Goal: Transaction & Acquisition: Register for event/course

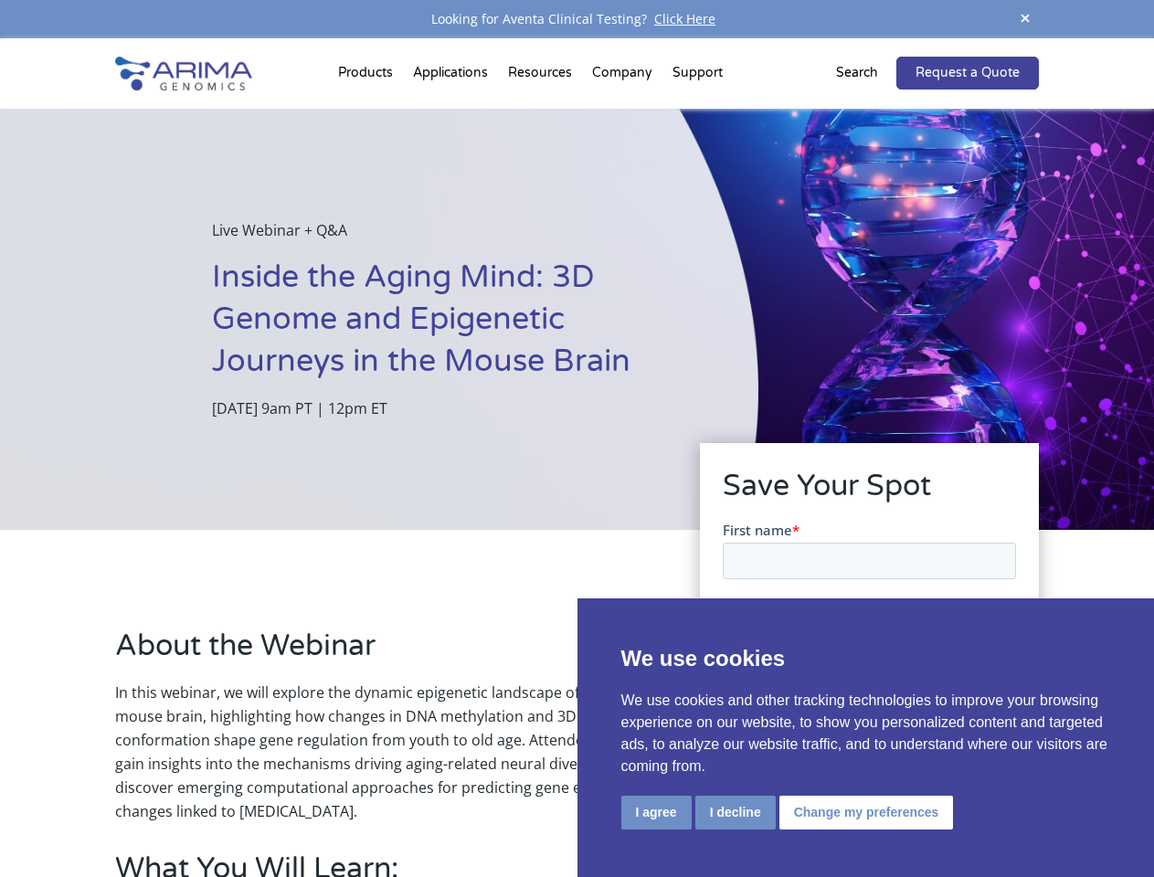
click at [576, 438] on div "Live Webinar + Q&A Inside the Aging Mind: 3D Genome and Epigenetic Journeys in …" at bounding box center [379, 319] width 758 height 421
click at [656, 812] on button "I agree" at bounding box center [656, 813] width 70 height 34
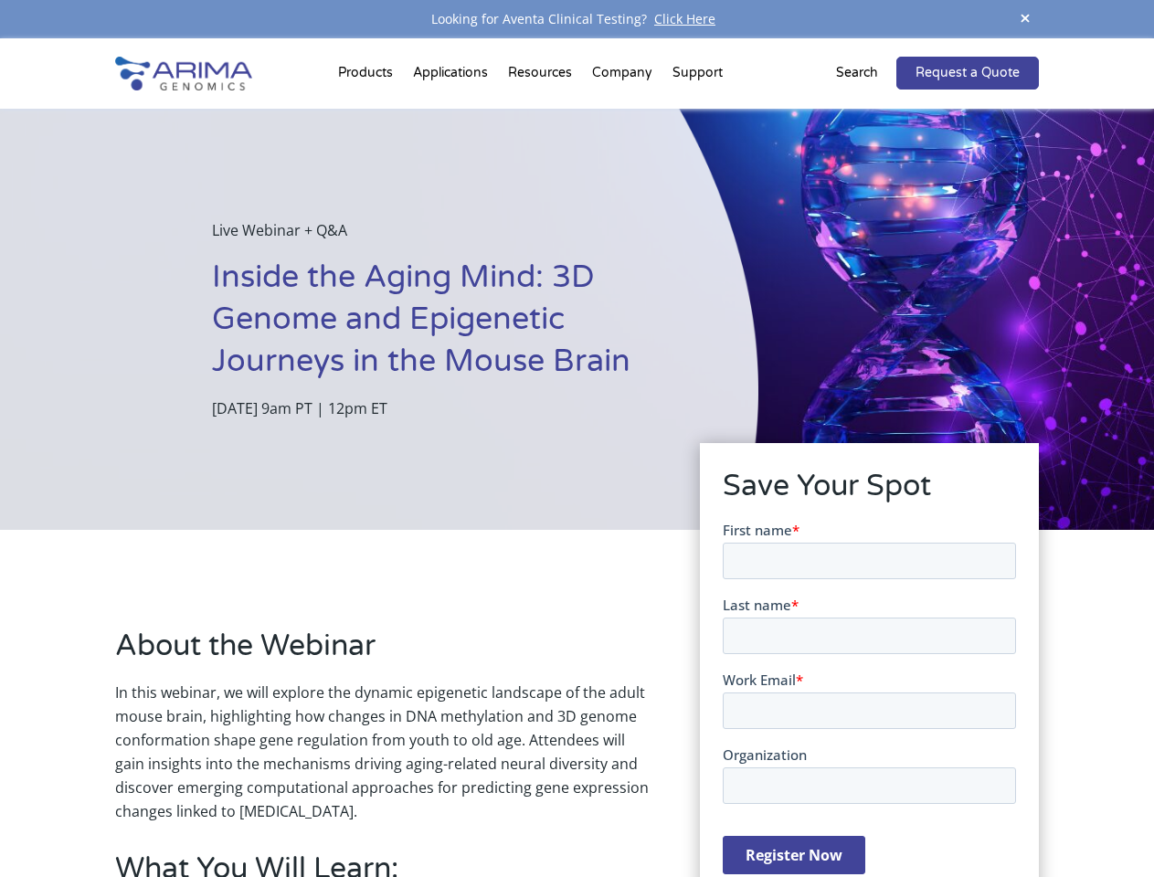
click at [733, 811] on form "First name * Last name * Work Email * Organization Register Now" at bounding box center [868, 704] width 293 height 369
click at [862, 811] on form "First name * Last name * Work Email * Organization Register Now" at bounding box center [868, 704] width 293 height 369
click at [1025, 19] on span at bounding box center [1024, 19] width 27 height 25
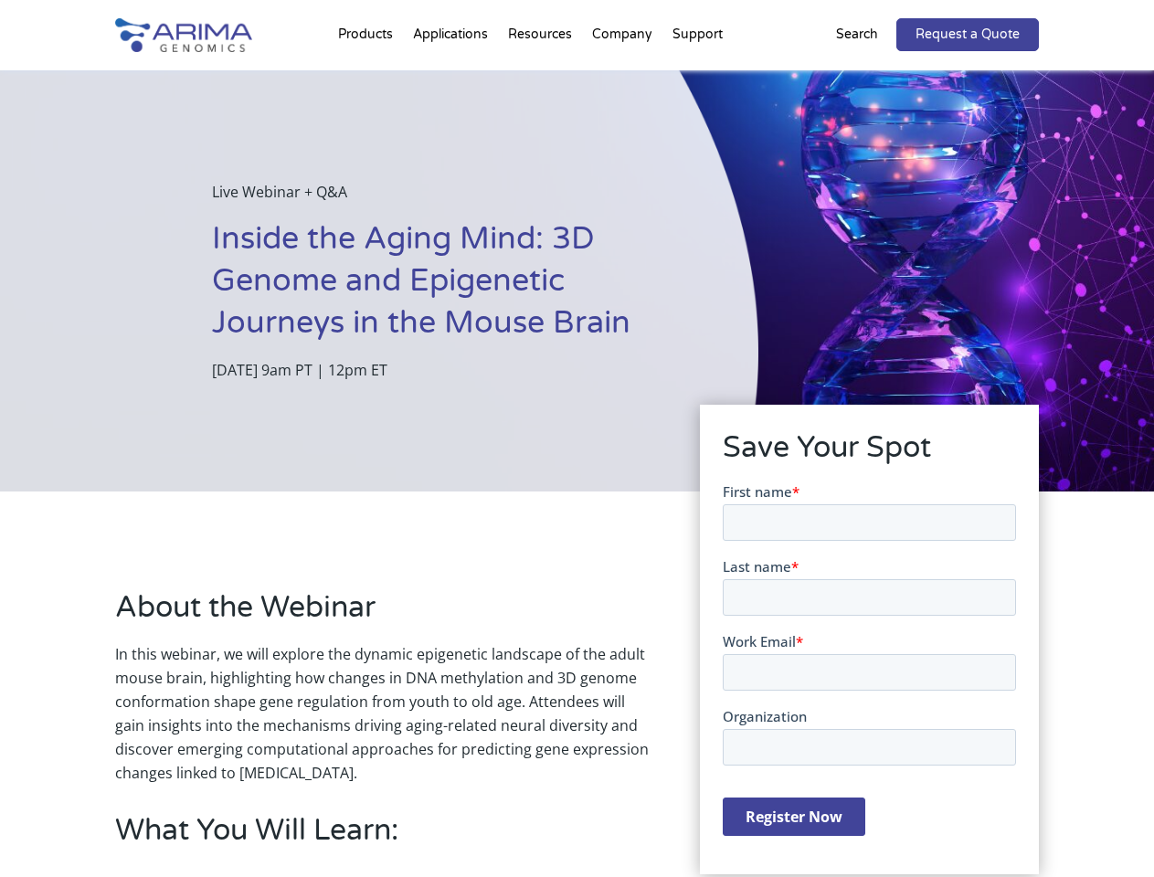
click at [576, 458] on div "Live Webinar + Q&A Inside the Aging Mind: 3D Genome and Epigenetic Journeys in …" at bounding box center [379, 280] width 758 height 421
click at [368, 77] on div "Live Webinar + Q&A Inside the Aging Mind: 3D Genome and Epigenetic Journeys in …" at bounding box center [379, 280] width 758 height 421
click at [542, 77] on div "Live Webinar + Q&A Inside the Aging Mind: 3D Genome and Epigenetic Journeys in …" at bounding box center [379, 280] width 758 height 421
click at [623, 77] on div "Live Webinar + Q&A Inside the Aging Mind: 3D Genome and Epigenetic Journeys in …" at bounding box center [379, 280] width 758 height 421
click at [697, 77] on div "Live Webinar + Q&A Inside the Aging Mind: 3D Genome and Epigenetic Journeys in …" at bounding box center [379, 280] width 758 height 421
